Goal: Information Seeking & Learning: Check status

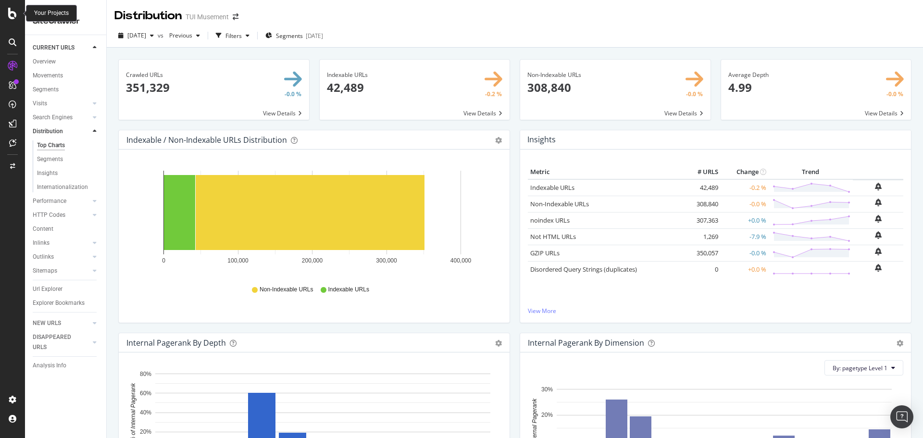
click at [11, 13] on icon at bounding box center [12, 14] width 9 height 12
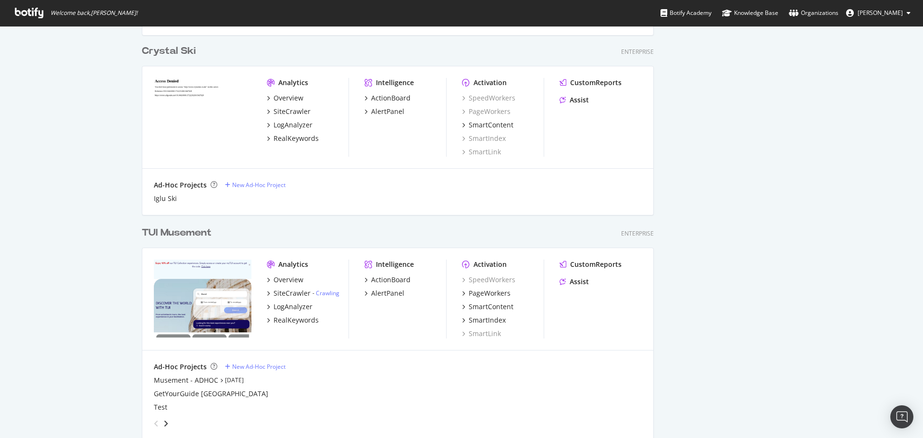
scroll to position [2500, 0]
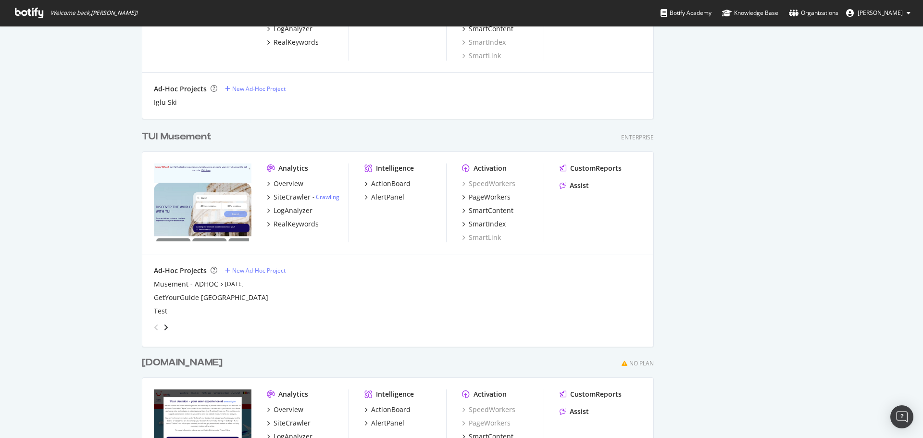
click at [172, 132] on div "TUI Musement" at bounding box center [177, 137] width 70 height 14
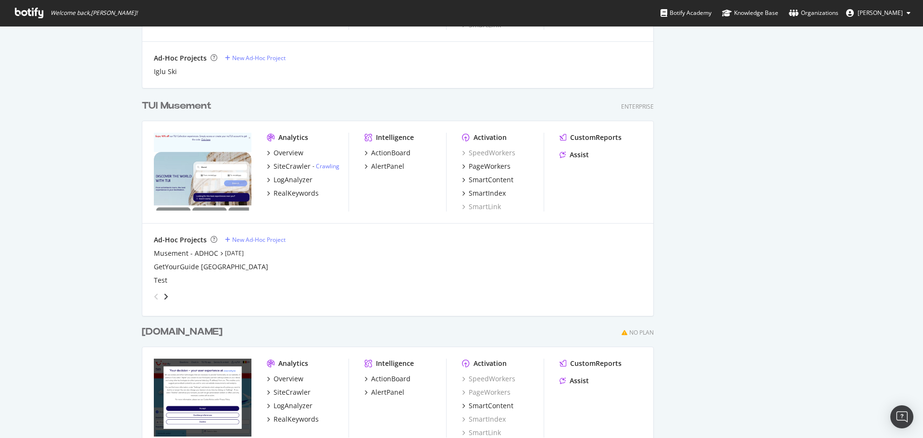
scroll to position [2590, 0]
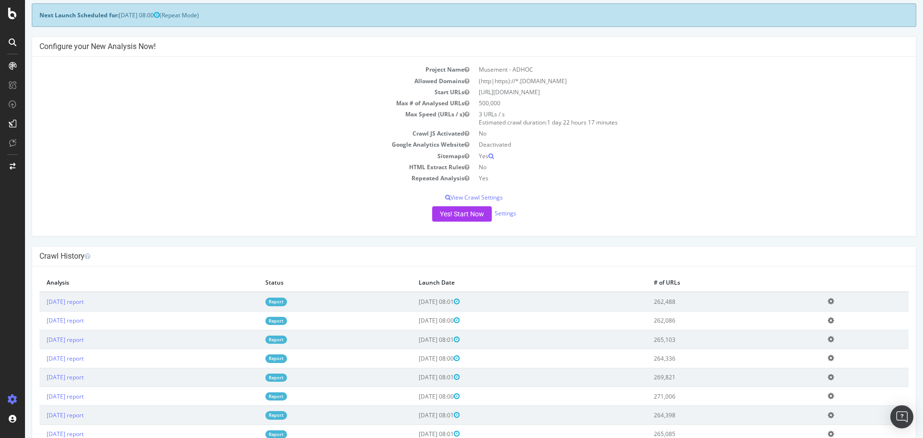
scroll to position [173, 0]
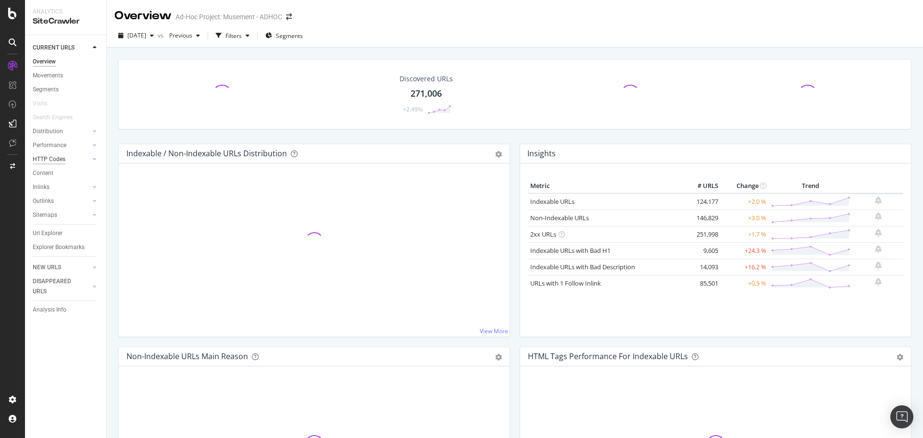
click at [46, 157] on div "HTTP Codes" at bounding box center [49, 159] width 33 height 10
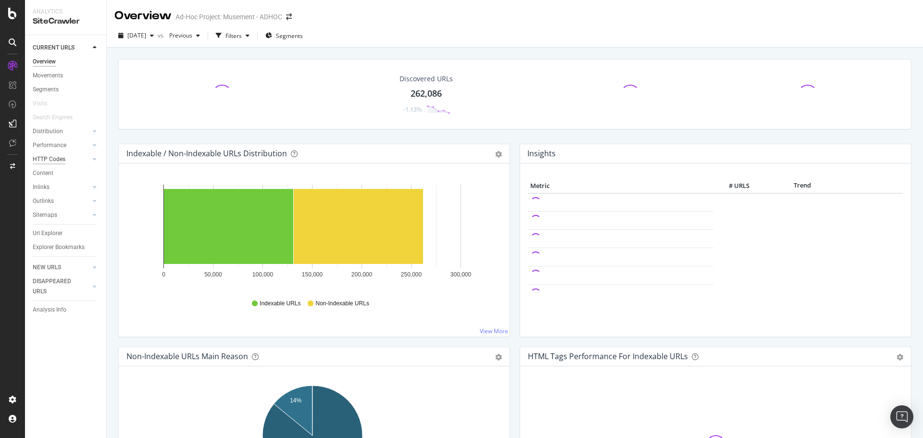
click at [57, 158] on div "HTTP Codes" at bounding box center [49, 159] width 33 height 10
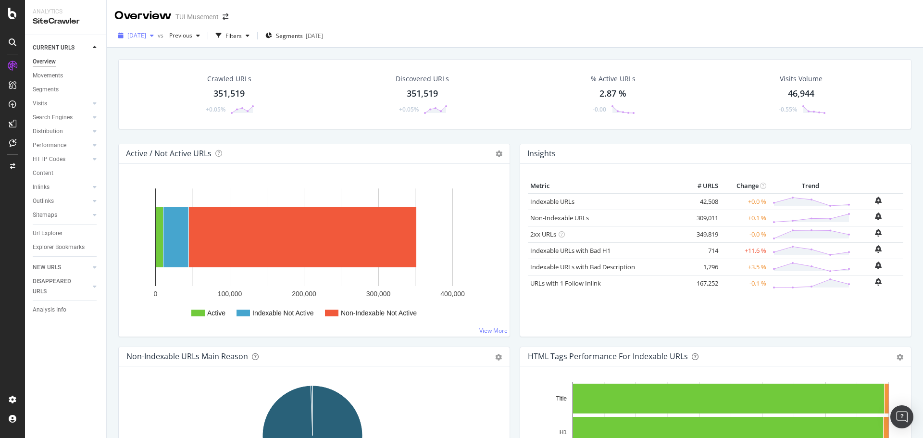
click at [146, 34] on span "[DATE]" at bounding box center [136, 35] width 19 height 8
click at [164, 88] on div "[DATE]" at bounding box center [153, 88] width 51 height 9
click at [47, 161] on div "HTTP Codes" at bounding box center [49, 159] width 33 height 10
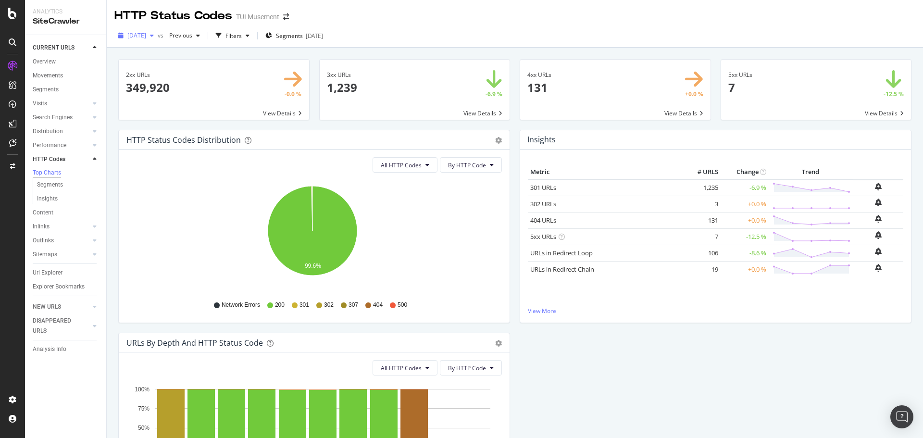
click at [146, 31] on span "[DATE]" at bounding box center [136, 35] width 19 height 8
click at [171, 50] on div "[DATE]" at bounding box center [153, 48] width 51 height 9
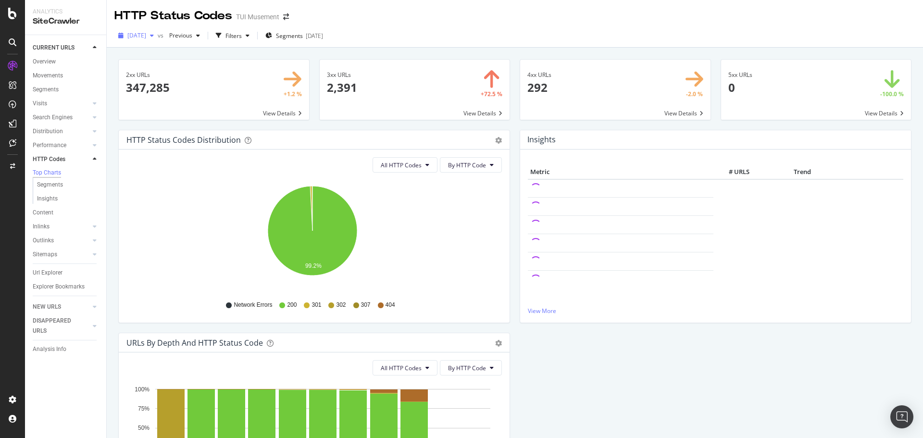
click at [158, 36] on div "button" at bounding box center [152, 36] width 12 height 6
click at [170, 112] on div "[DATE]" at bounding box center [153, 114] width 51 height 9
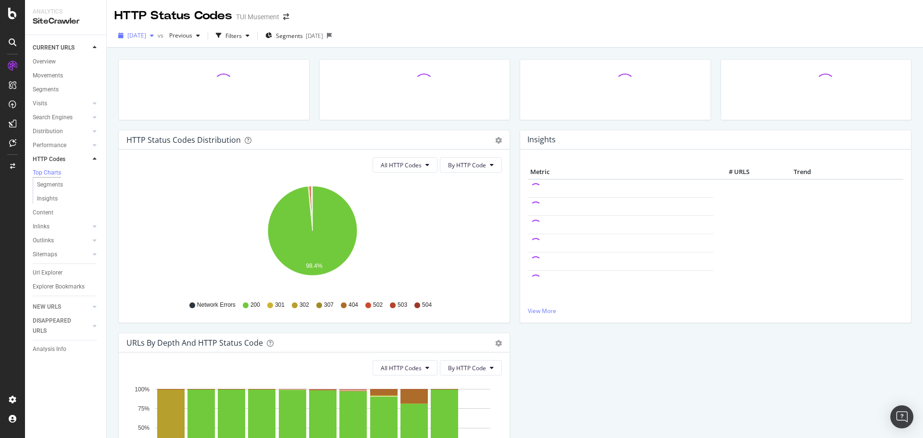
click at [146, 36] on span "[DATE]" at bounding box center [136, 35] width 19 height 8
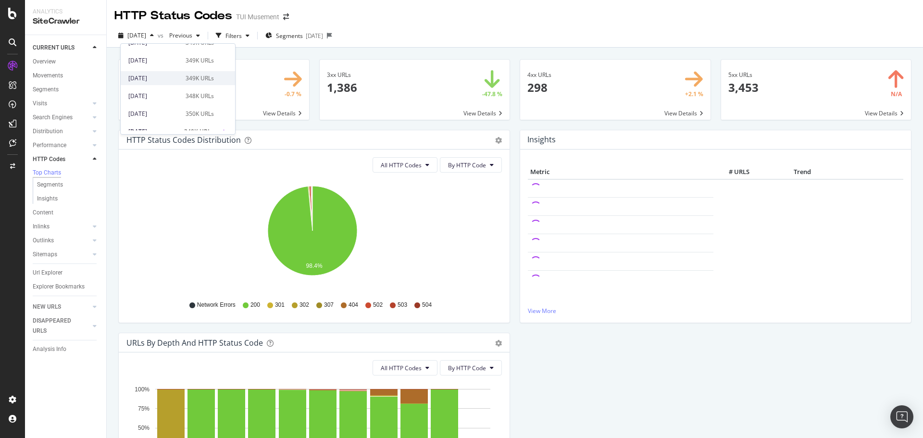
scroll to position [240, 0]
click at [189, 78] on div "348K URLs" at bounding box center [200, 79] width 28 height 9
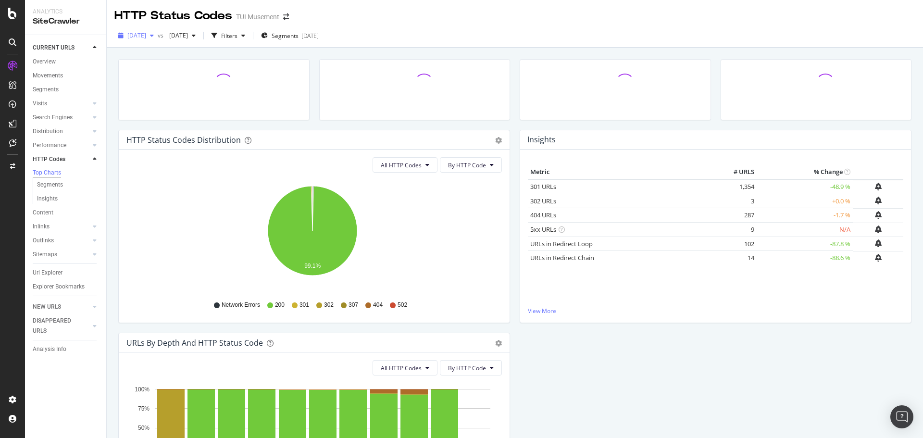
click at [146, 35] on span "[DATE]" at bounding box center [136, 35] width 19 height 8
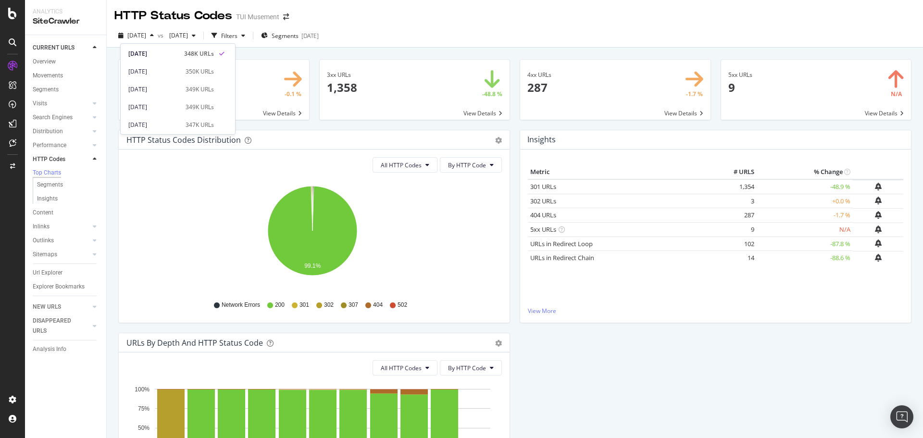
scroll to position [288, 0]
click at [206, 48] on div "350K URLs" at bounding box center [200, 48] width 28 height 9
